Goal: Information Seeking & Learning: Learn about a topic

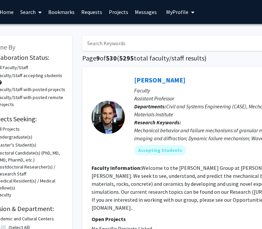
scroll to position [0, 29]
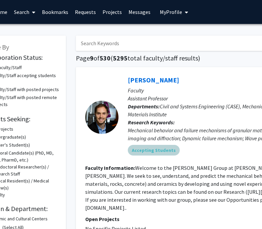
click at [153, 144] on div "Accepting Students" at bounding box center [241, 150] width 231 height 13
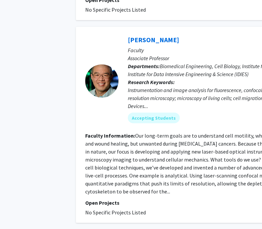
scroll to position [1606, 29]
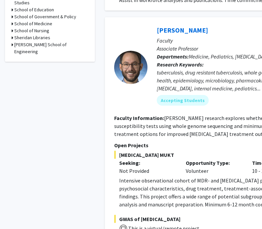
scroll to position [357, 0]
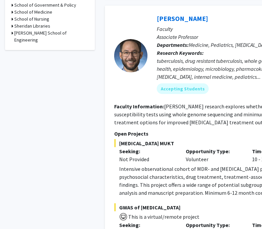
click at [13, 30] on div "[PERSON_NAME] School of Engineering" at bounding box center [50, 37] width 76 height 14
click at [12, 30] on icon at bounding box center [13, 33] width 2 height 7
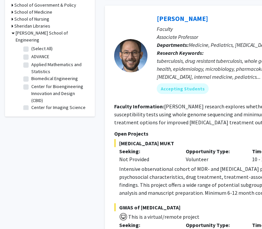
click at [31, 45] on label "(Select All)" at bounding box center [41, 48] width 21 height 7
click at [31, 45] on input "(Select All)" at bounding box center [33, 47] width 4 height 4
checkbox input "true"
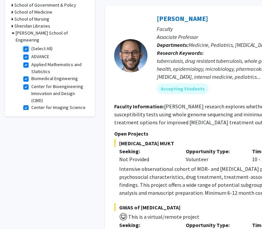
checkbox input "true"
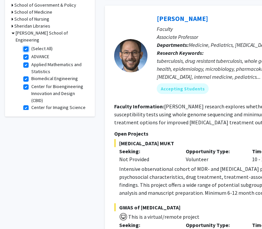
checkbox input "true"
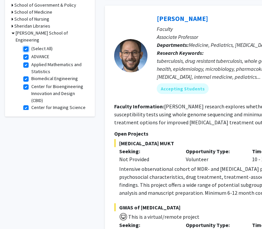
checkbox input "true"
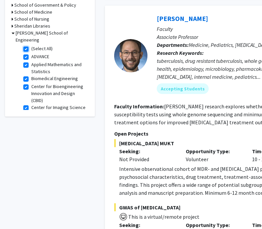
checkbox input "true"
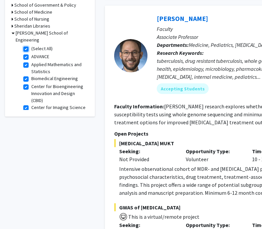
checkbox input "true"
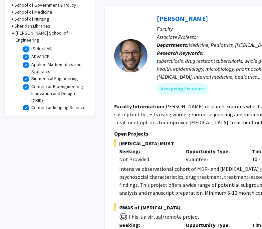
checkbox input "true"
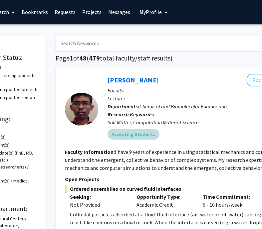
scroll to position [0, 50]
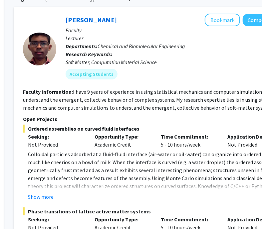
click at [153, 156] on p "Colloidal particles adsorbed at a fluid-fluid interface (air-water or oil-water…" at bounding box center [161, 174] width 266 height 48
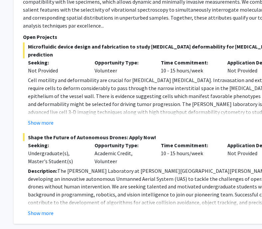
scroll to position [469, 91]
click at [45, 119] on button "Show more" at bounding box center [41, 123] width 26 height 8
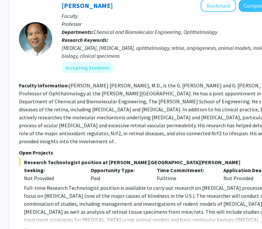
scroll to position [1702, 95]
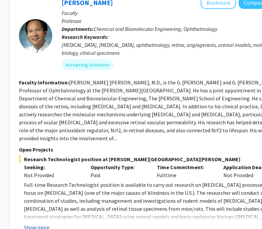
click at [41, 223] on button "Show more" at bounding box center [37, 227] width 26 height 8
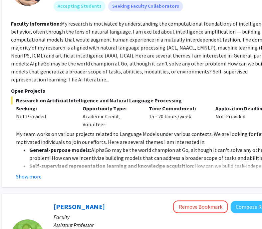
scroll to position [2033, 103]
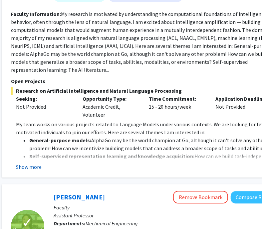
click at [27, 163] on button "Show more" at bounding box center [29, 167] width 26 height 8
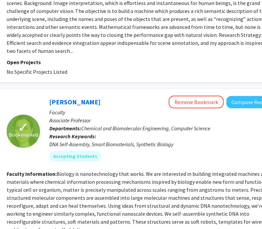
scroll to position [2690, 107]
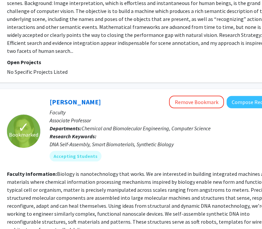
click at [130, 171] on fg-read-more "Biology is nanotechnology that works. We are interested in building integrated …" at bounding box center [141, 202] width 268 height 62
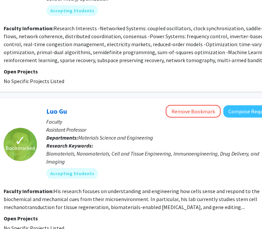
scroll to position [1680, 110]
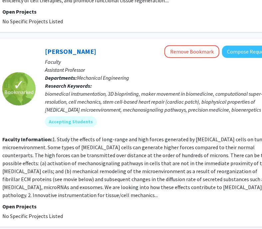
scroll to position [926, 112]
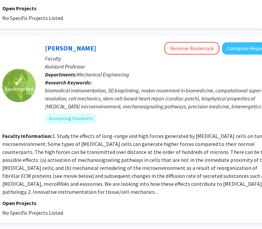
click at [64, 135] on fg-read-more "1. Study the effects of long-range and high forces generated by [MEDICAL_DATA] …" at bounding box center [135, 164] width 267 height 62
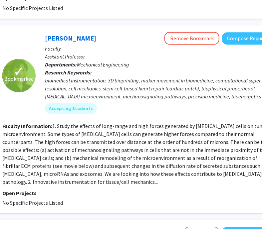
scroll to position [938, 112]
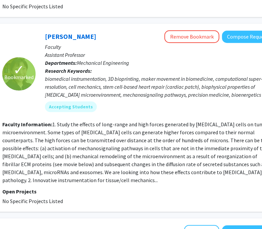
click at [122, 121] on fg-read-more "1. Study the effects of long-range and high forces generated by [MEDICAL_DATA] …" at bounding box center [135, 152] width 267 height 62
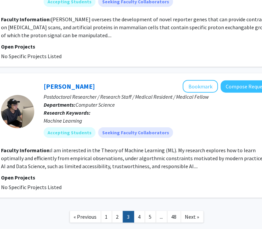
scroll to position [1588, 113]
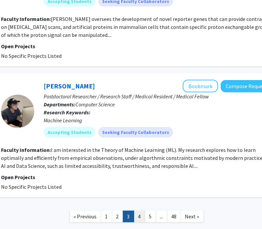
click at [136, 211] on link "4" at bounding box center [139, 217] width 11 height 12
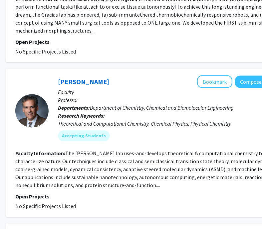
scroll to position [550, 99]
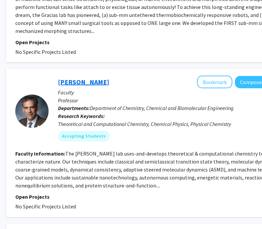
click at [100, 78] on link "[PERSON_NAME]" at bounding box center [83, 82] width 51 height 8
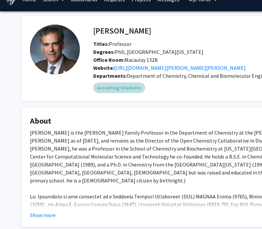
scroll to position [14, 0]
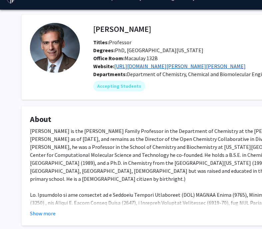
click at [134, 68] on link "[URL][DOMAIN_NAME][PERSON_NAME][PERSON_NAME]" at bounding box center [179, 66] width 131 height 7
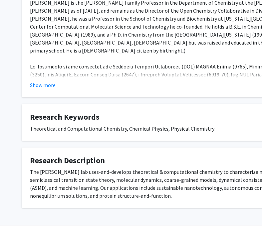
scroll to position [163, 0]
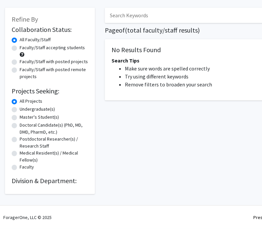
scroll to position [0, 99]
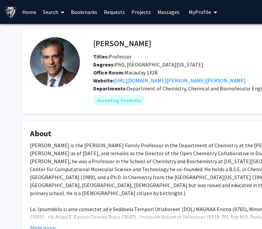
click at [47, 10] on link "Search" at bounding box center [54, 11] width 28 height 23
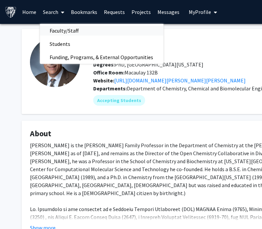
click at [59, 27] on span "Faculty/Staff" at bounding box center [64, 30] width 49 height 13
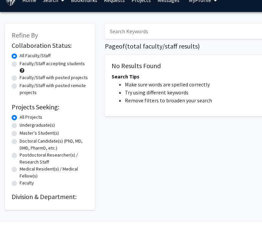
scroll to position [28, 0]
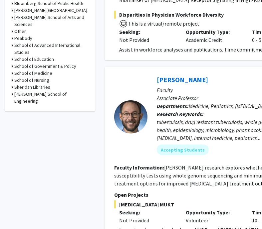
scroll to position [296, 0]
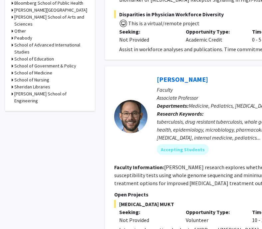
click at [39, 90] on h3 "[PERSON_NAME] School of Engineering" at bounding box center [51, 97] width 74 height 14
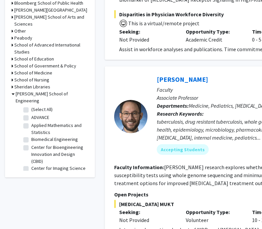
click at [31, 106] on label "(Select All)" at bounding box center [41, 109] width 21 height 7
click at [31, 106] on input "(Select All)" at bounding box center [33, 108] width 4 height 4
checkbox input "true"
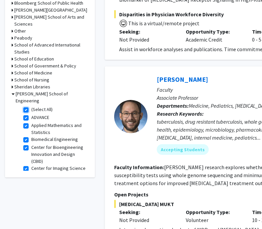
checkbox input "true"
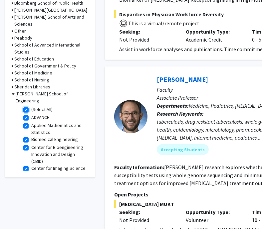
checkbox input "true"
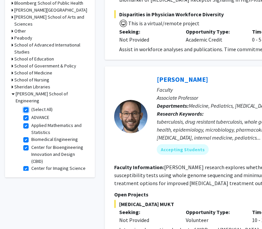
checkbox input "true"
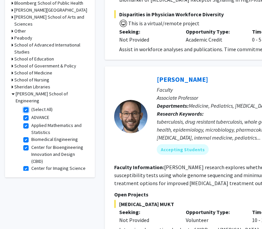
checkbox input "true"
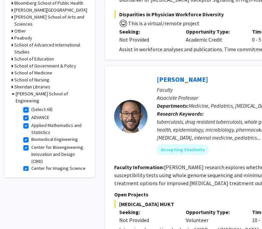
checkbox input "true"
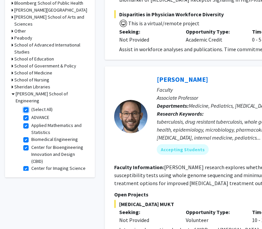
checkbox input "true"
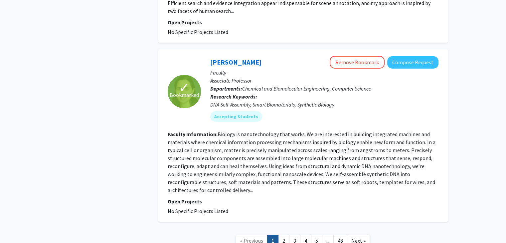
scroll to position [2484, 0]
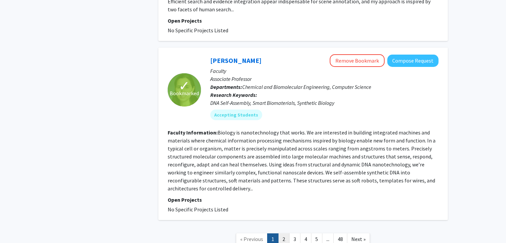
click at [261, 229] on link "2" at bounding box center [283, 239] width 11 height 12
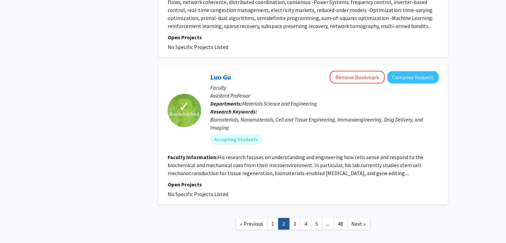
scroll to position [1703, 0]
click at [261, 217] on link "3" at bounding box center [294, 223] width 11 height 12
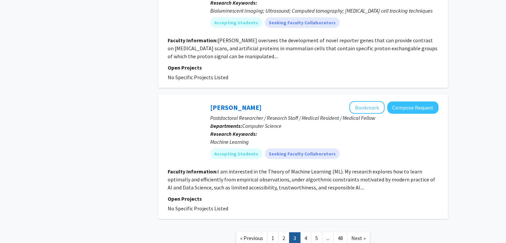
scroll to position [1581, 0]
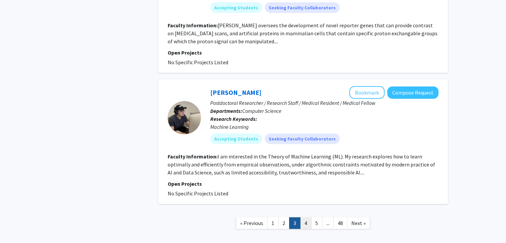
click at [261, 217] on link "4" at bounding box center [305, 223] width 11 height 12
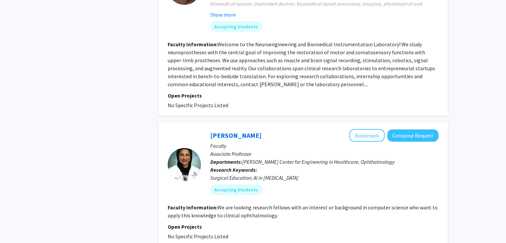
scroll to position [1595, 0]
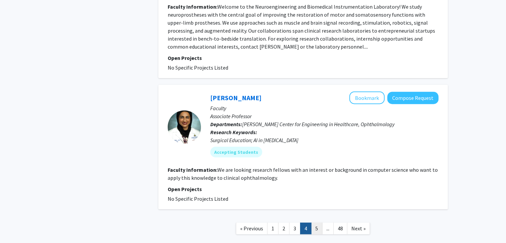
click at [261, 222] on link "5" at bounding box center [316, 228] width 11 height 12
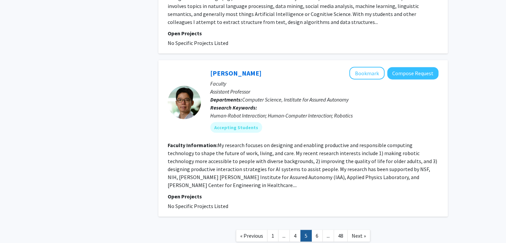
scroll to position [1613, 0]
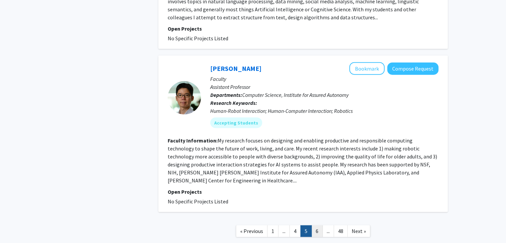
click at [261, 225] on link "6" at bounding box center [316, 231] width 11 height 12
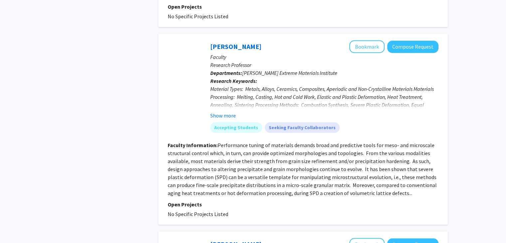
scroll to position [546, 0]
click at [235, 111] on div "Show more" at bounding box center [324, 115] width 228 height 8
click at [231, 111] on button "Show more" at bounding box center [223, 115] width 26 height 8
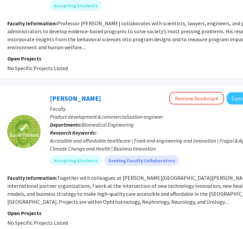
scroll to position [1688, 107]
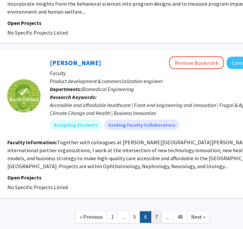
click at [158, 211] on link "7" at bounding box center [156, 217] width 11 height 12
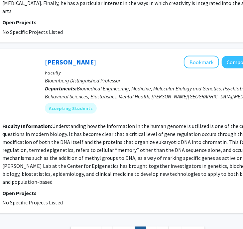
scroll to position [1629, 112]
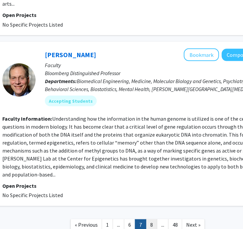
click at [151, 219] on link "8" at bounding box center [151, 225] width 11 height 12
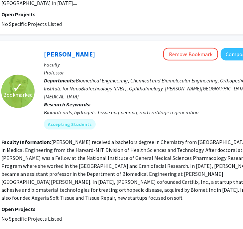
scroll to position [390, 113]
